Goal: Navigation & Orientation: Go to known website

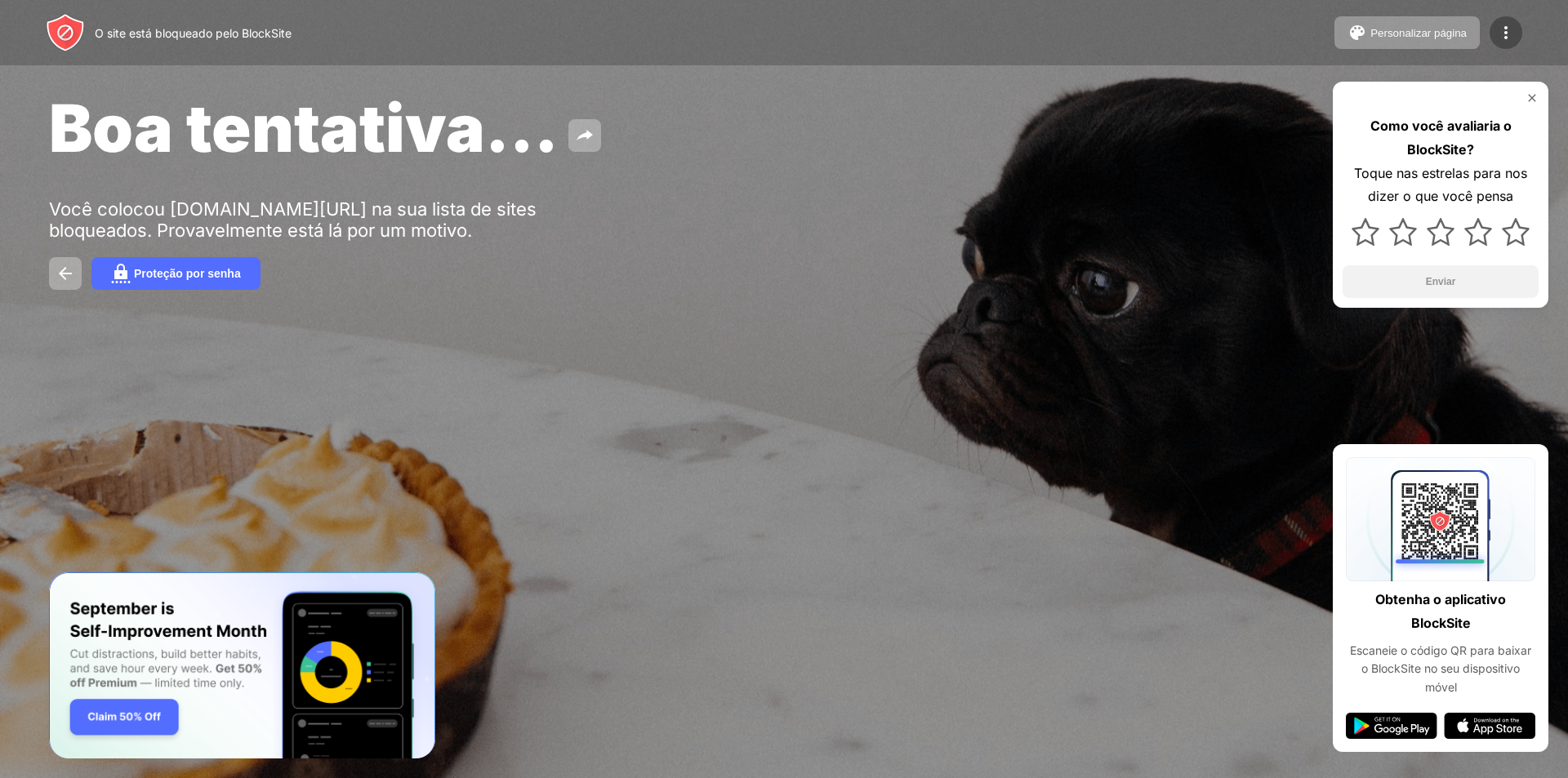
click at [1512, 21] on div at bounding box center [1505, 32] width 32 height 32
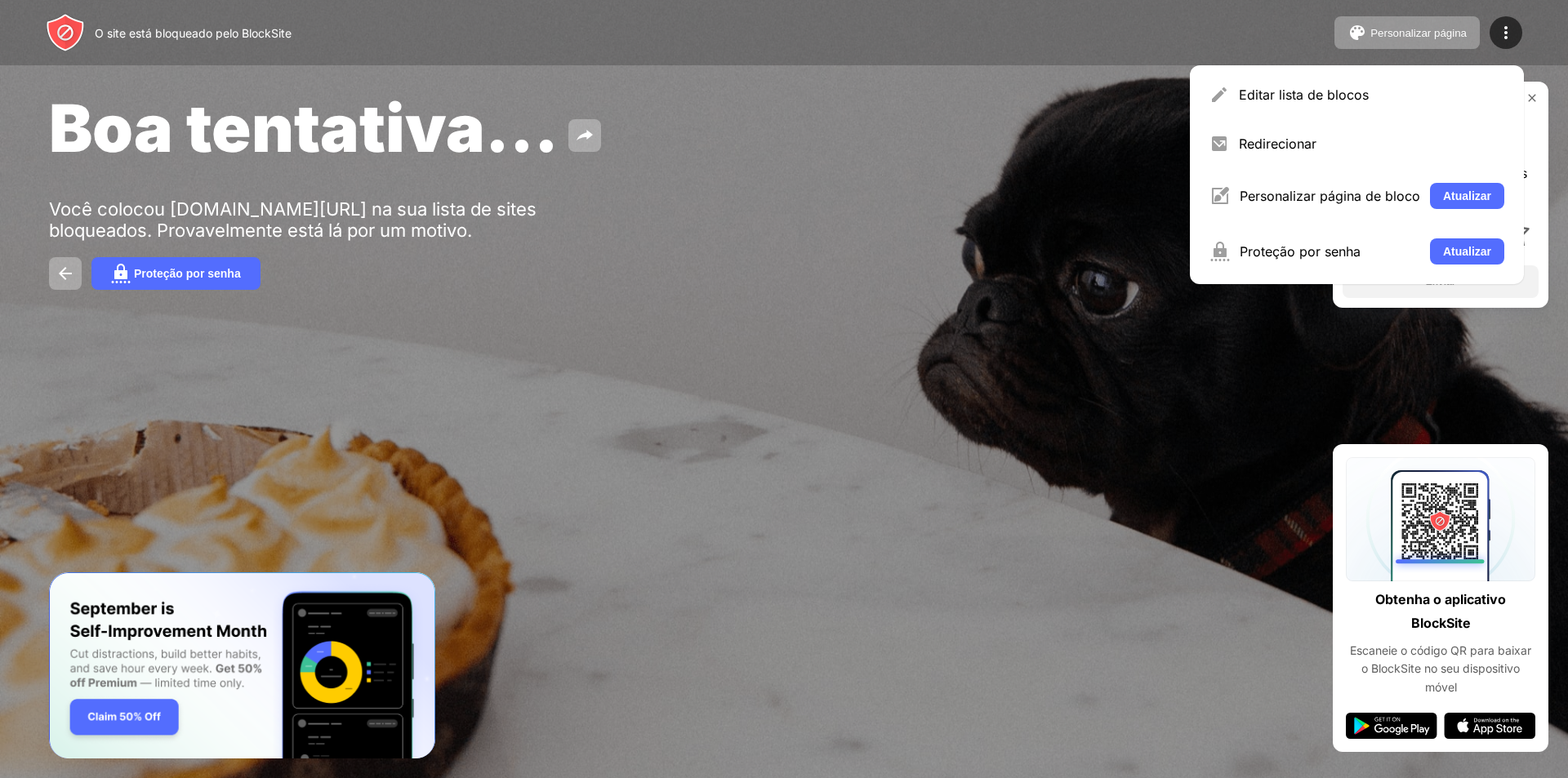
click at [980, 285] on div "Boa tentativa... Você colocou aghu-hdebo.fagifor.fortaleza.ce.gov.br/aghu/pages…" at bounding box center [784, 189] width 1568 height 378
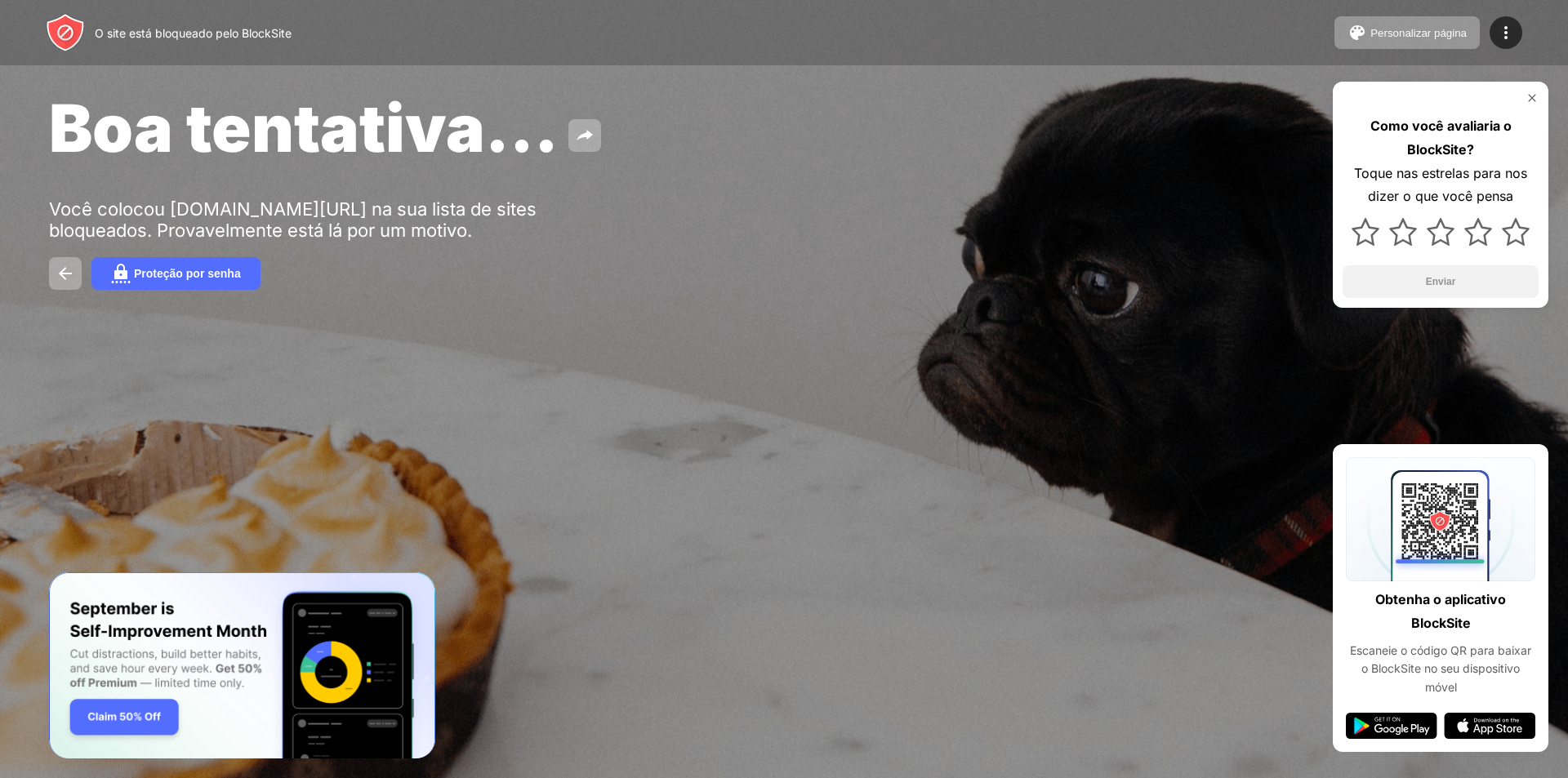
click at [63, 21] on img at bounding box center [65, 32] width 39 height 39
click at [474, 30] on div "O site está bloqueado pelo BlockSite Personalizar página Editar lista de blocos…" at bounding box center [784, 32] width 1568 height 65
